Goal: Information Seeking & Learning: Learn about a topic

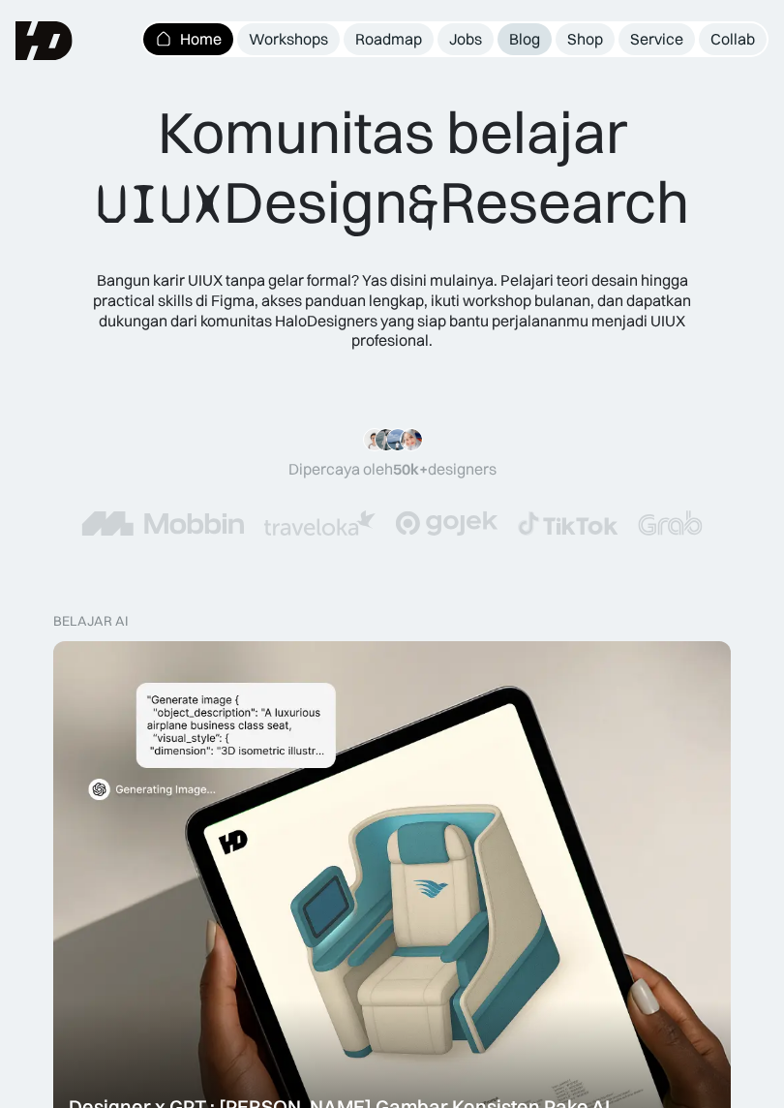
click at [525, 39] on span "Blog" at bounding box center [524, 38] width 31 height 19
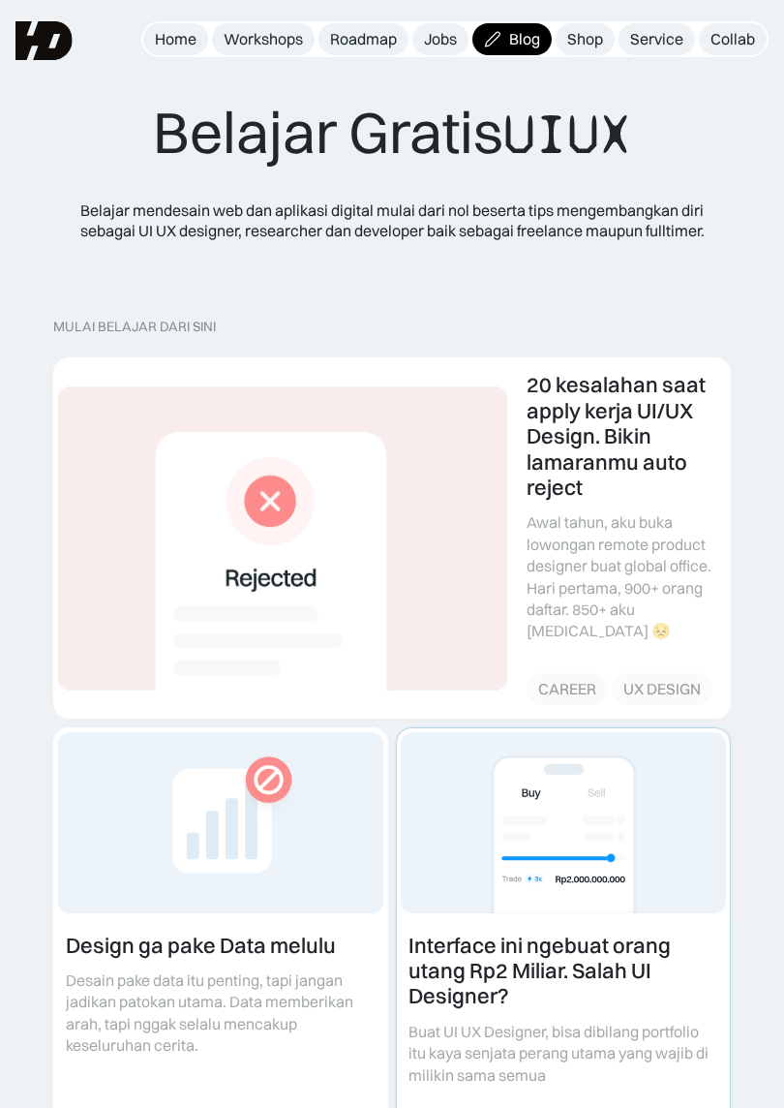
click at [564, 922] on link at bounding box center [563, 944] width 333 height 432
